Goal: Task Accomplishment & Management: Manage account settings

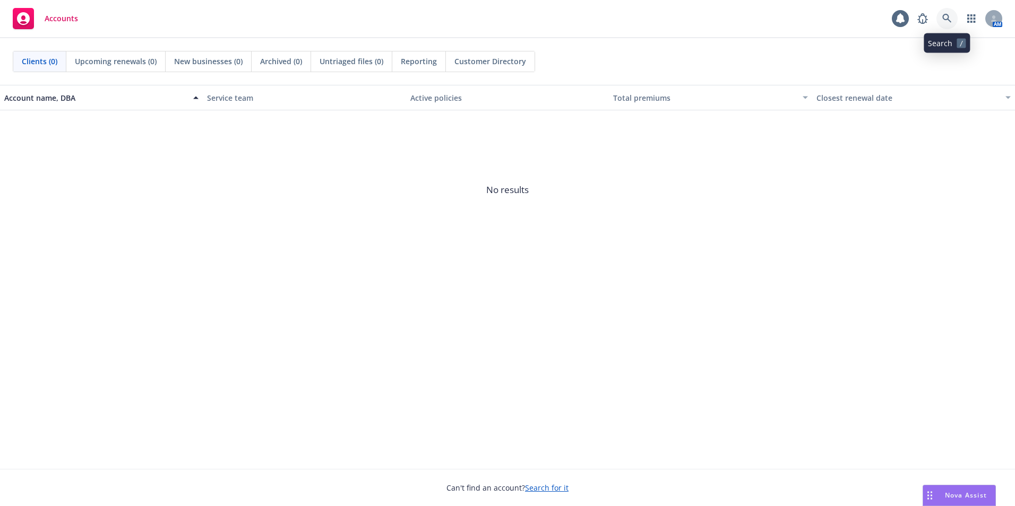
click at [947, 16] on icon at bounding box center [946, 18] width 9 height 9
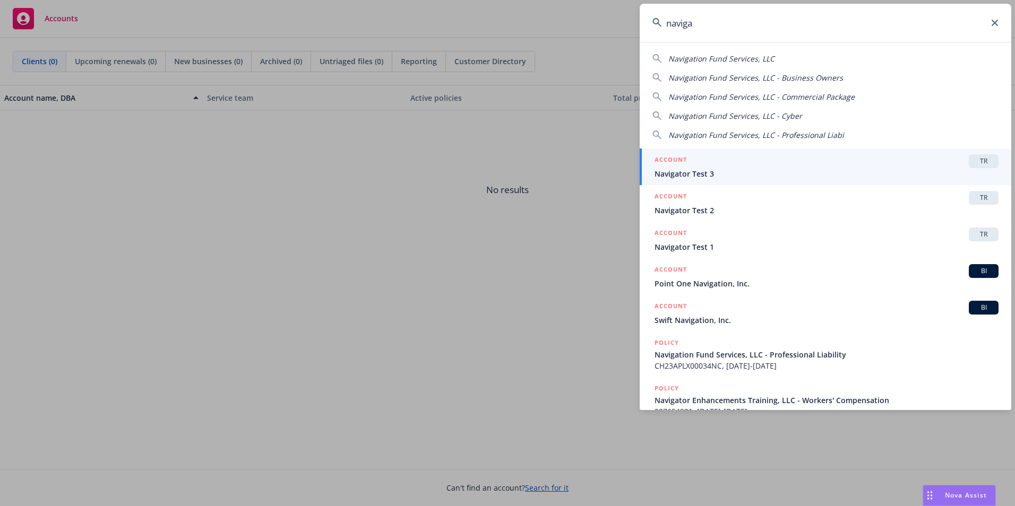
drag, startPoint x: 702, startPoint y: 27, endPoint x: 576, endPoint y: 38, distance: 126.3
click at [576, 38] on div "naviga Navigation Fund Services, LLC Navigation Fund Services, LLC - Business O…" at bounding box center [507, 253] width 1015 height 506
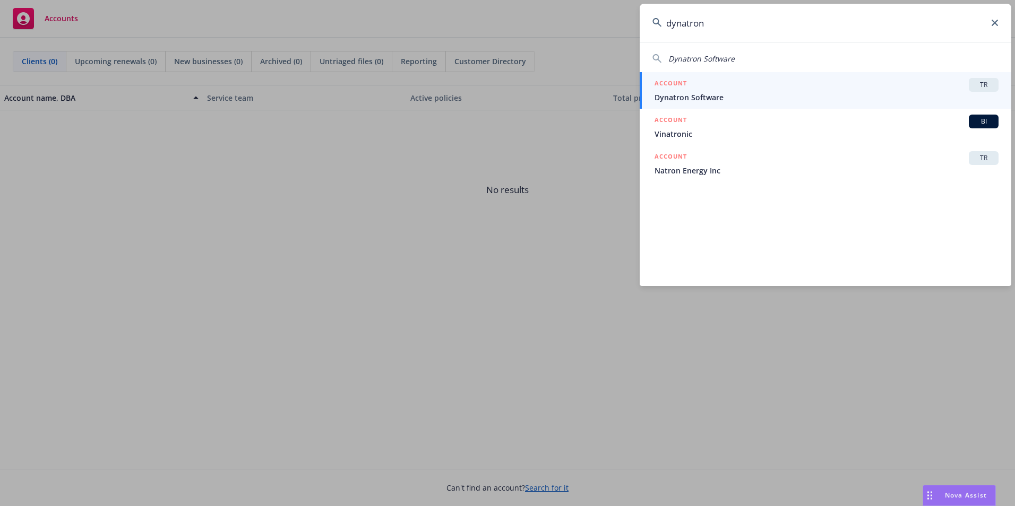
type input "dynatron"
click at [736, 95] on span "Dynatron Software" at bounding box center [826, 97] width 344 height 11
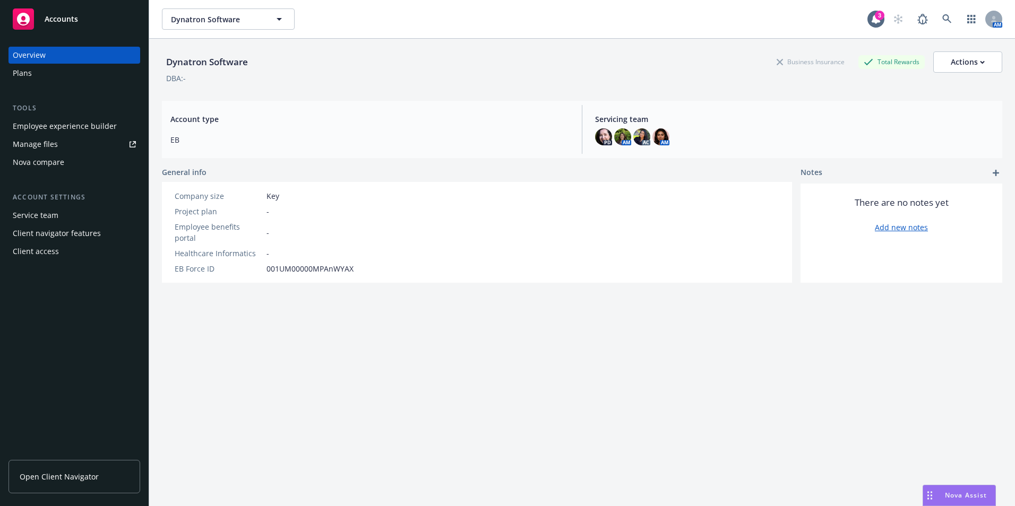
click at [62, 117] on div "Tools Employee experience builder Manage files Nova compare" at bounding box center [74, 137] width 132 height 68
click at [62, 125] on div "Employee experience builder" at bounding box center [65, 126] width 104 height 17
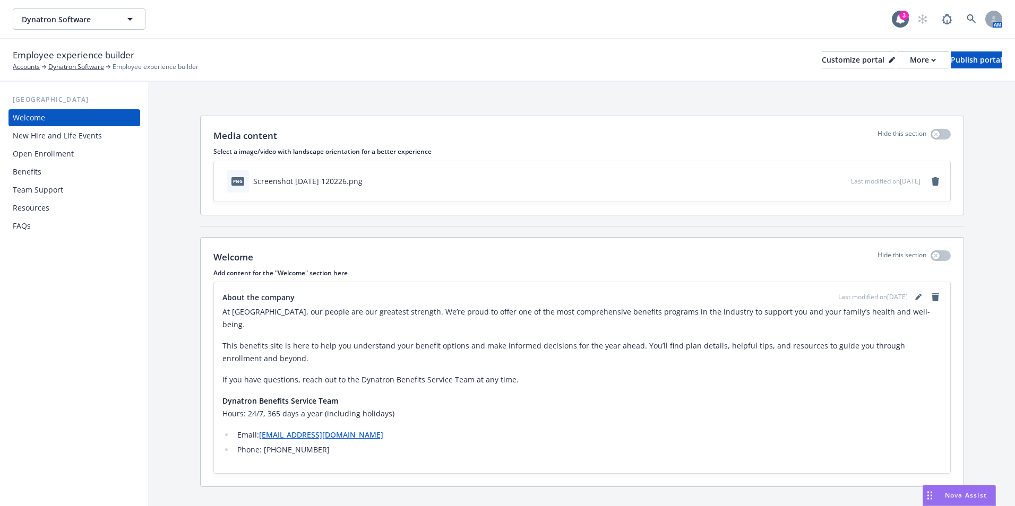
click at [42, 209] on div "Resources" at bounding box center [31, 208] width 37 height 17
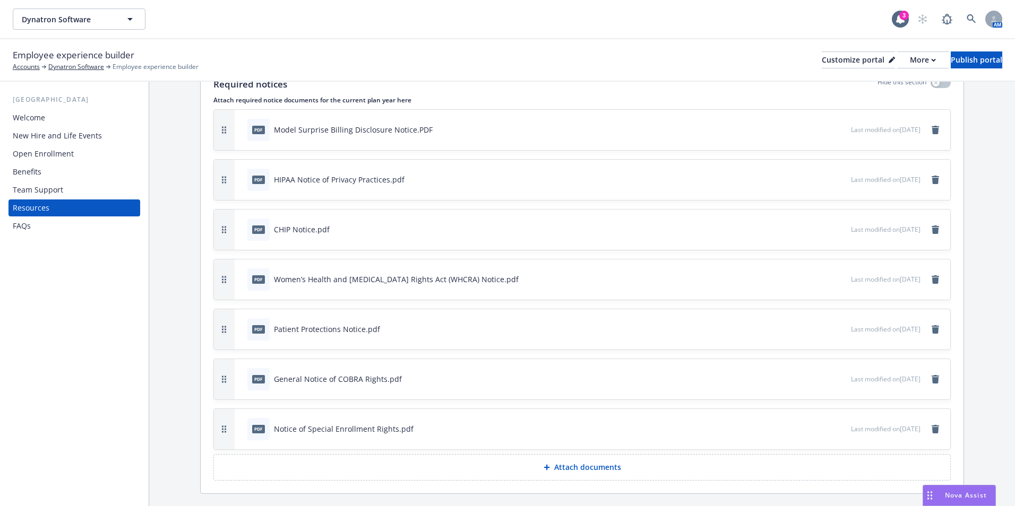
scroll to position [265, 0]
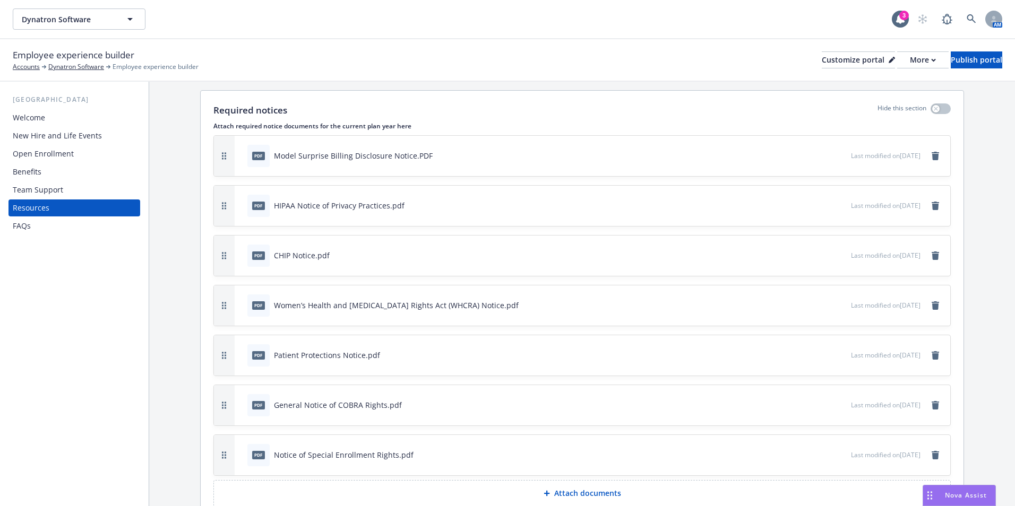
click at [279, 160] on div "Model Surprise Billing Disclosure Notice.PDF" at bounding box center [353, 155] width 159 height 11
click at [813, 154] on div at bounding box center [825, 155] width 41 height 11
click at [836, 153] on icon "preview file" at bounding box center [841, 154] width 10 height 7
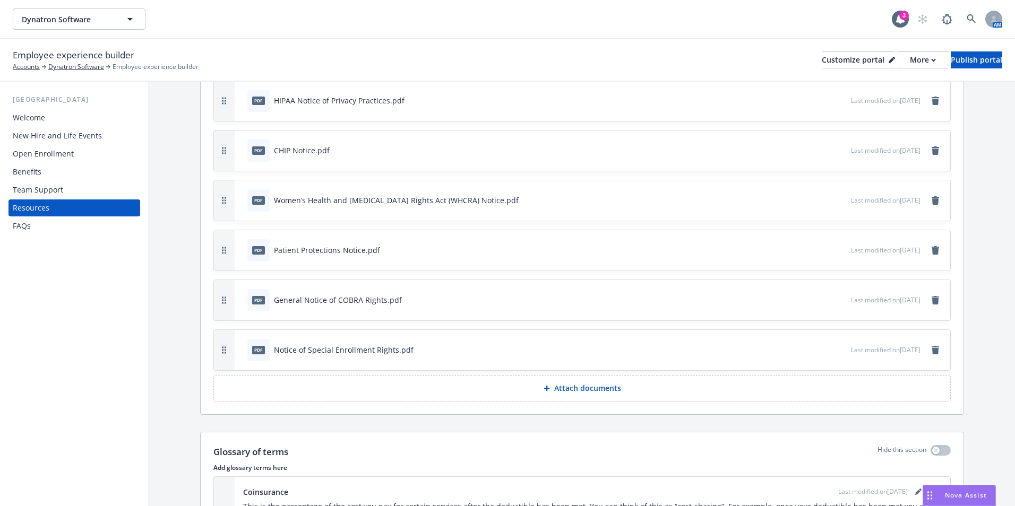
scroll to position [372, 0]
click at [811, 352] on div at bounding box center [825, 348] width 41 height 11
click at [836, 349] on icon "preview file" at bounding box center [841, 347] width 10 height 7
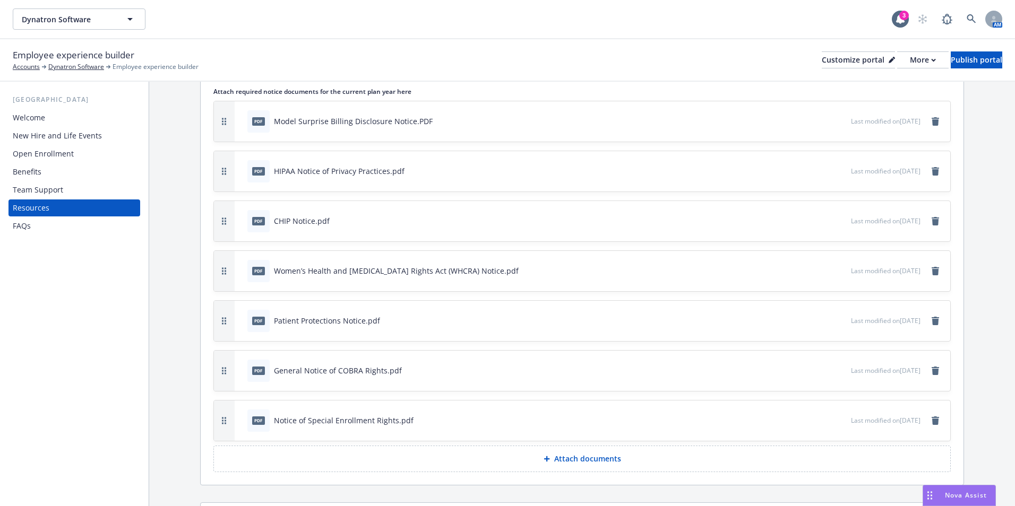
scroll to position [318, 0]
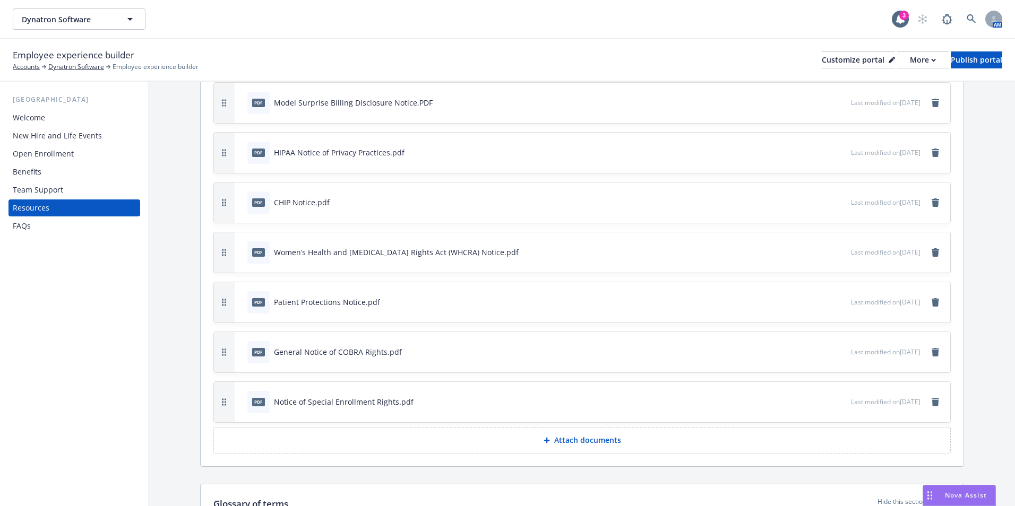
click at [592, 447] on button "Attach documents" at bounding box center [581, 440] width 737 height 27
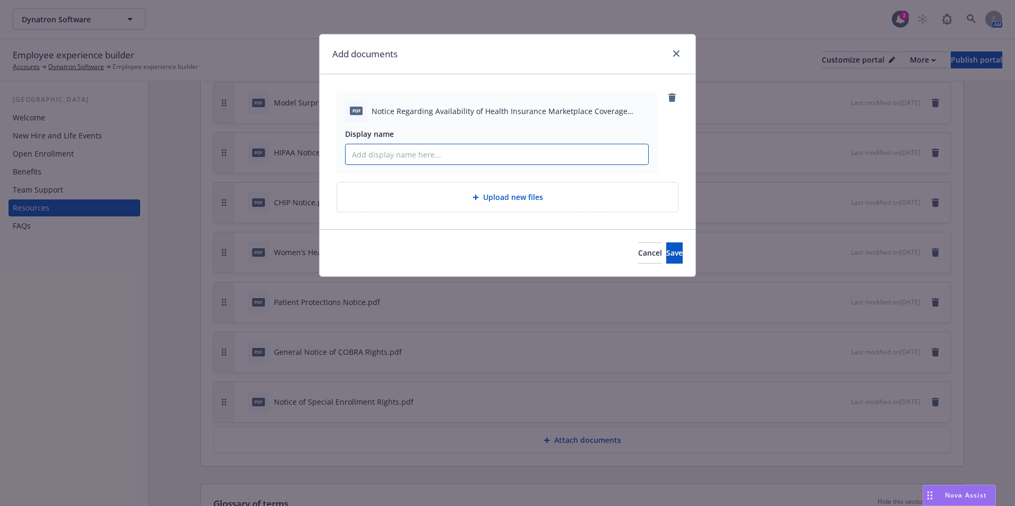
click at [456, 158] on input "Display name" at bounding box center [497, 154] width 303 height 20
click at [402, 151] on input "2024-2025" at bounding box center [497, 154] width 303 height 20
type input "2024-2025 Marketplace Coverage Notice"
click at [667, 254] on button "Save" at bounding box center [674, 253] width 16 height 21
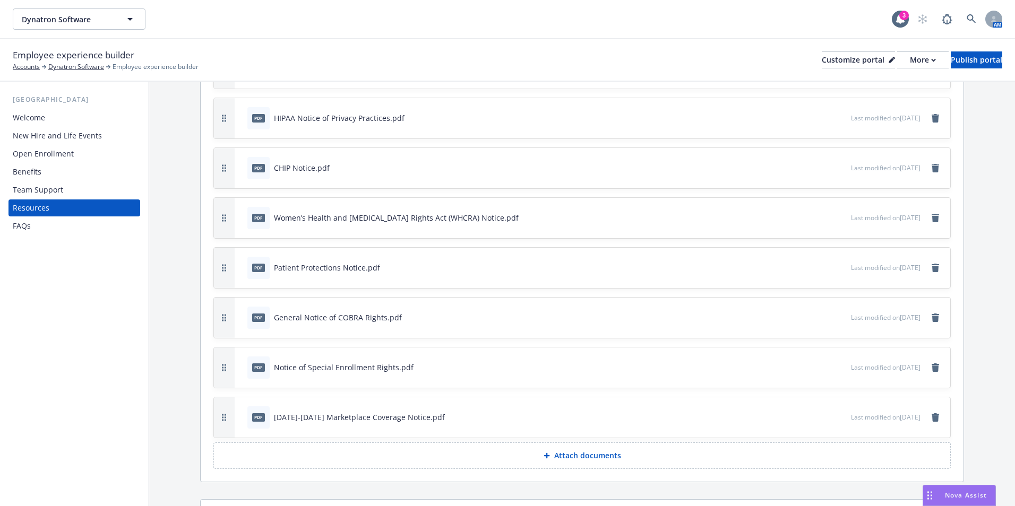
scroll to position [372, 0]
